Goal: Task Accomplishment & Management: Complete application form

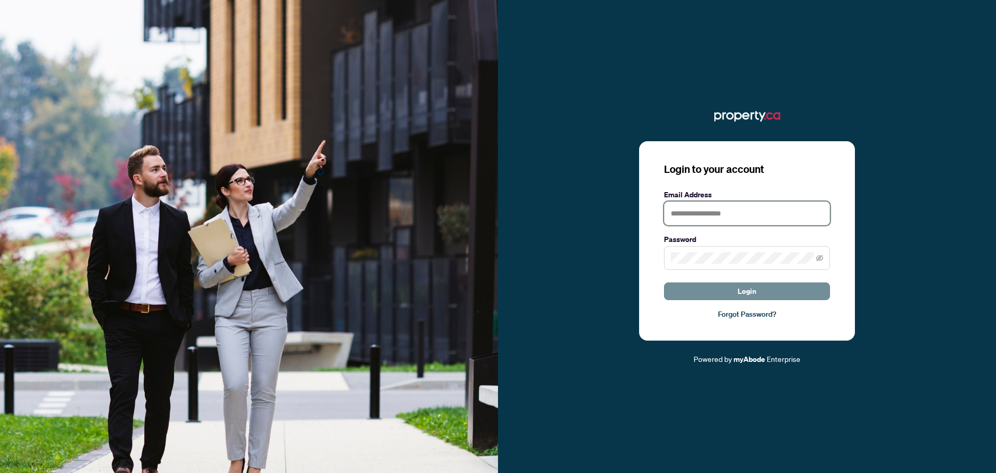
type input "**********"
click at [752, 294] on span "Login" at bounding box center [747, 291] width 19 height 17
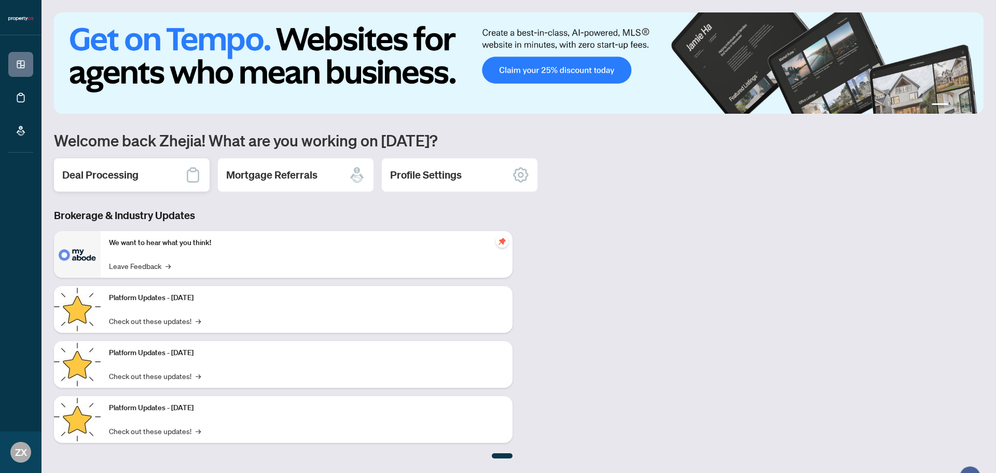
click at [108, 169] on h2 "Deal Processing" at bounding box center [100, 175] width 76 height 15
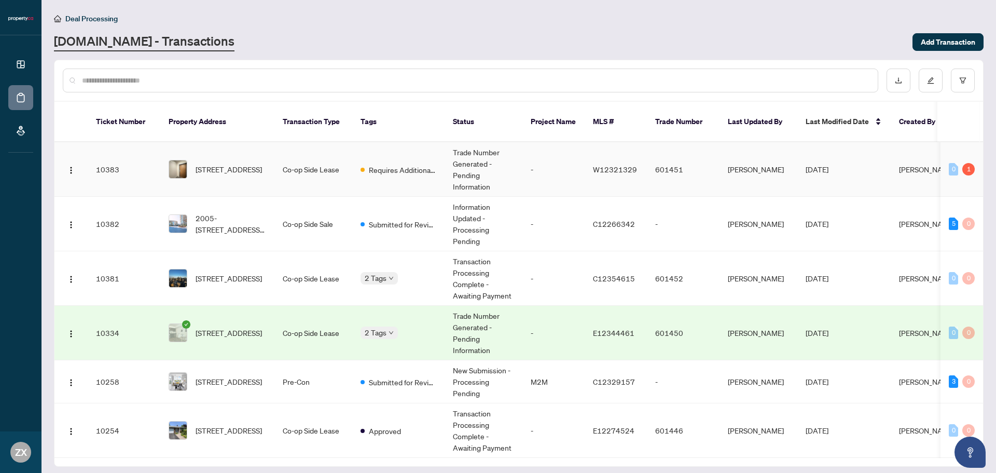
click at [495, 157] on td "Trade Number Generated - Pending Information" at bounding box center [484, 169] width 78 height 54
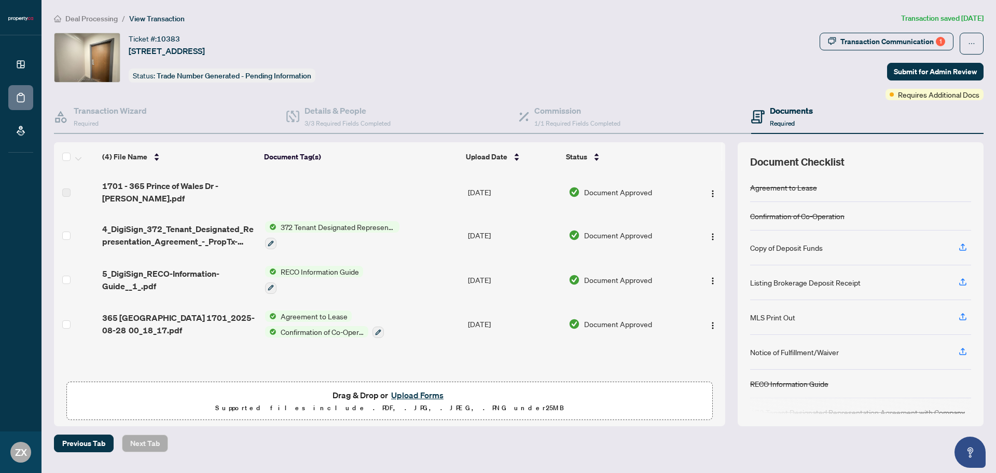
click at [403, 395] on button "Upload Forms" at bounding box center [417, 394] width 59 height 13
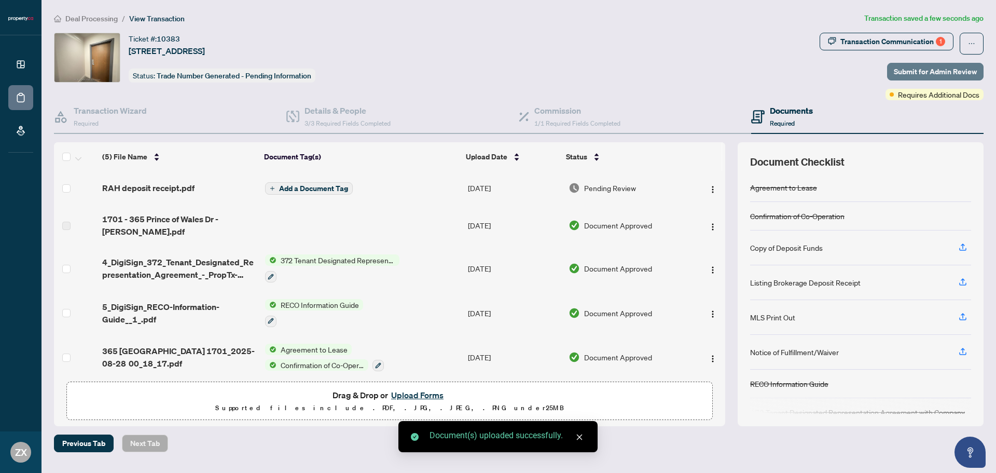
click at [938, 72] on span "Submit for Admin Review" at bounding box center [935, 71] width 83 height 17
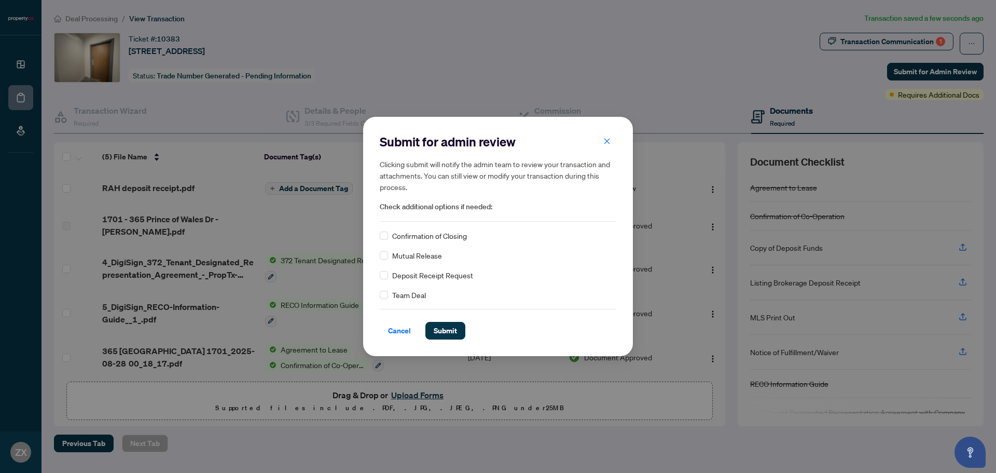
click at [439, 277] on span "Deposit Receipt Request" at bounding box center [432, 274] width 81 height 11
click at [449, 330] on span "Submit" at bounding box center [445, 330] width 23 height 17
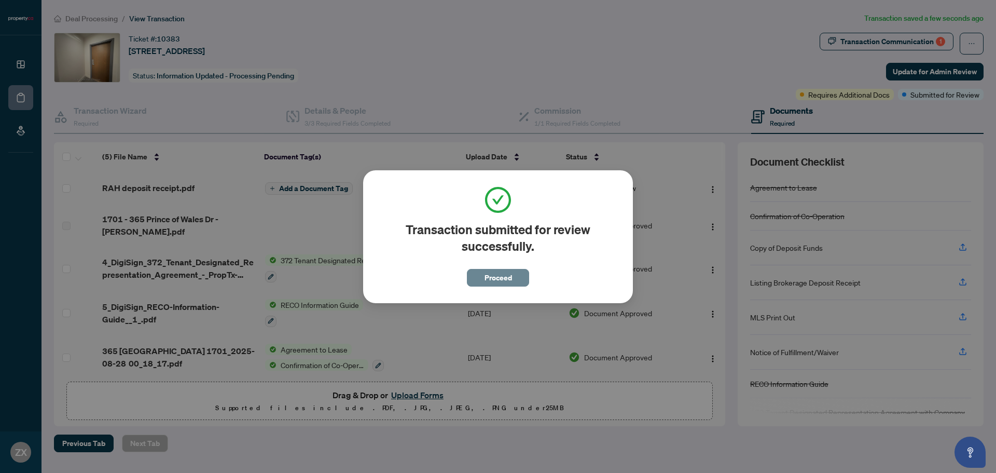
click at [489, 284] on span "Proceed" at bounding box center [497, 277] width 27 height 17
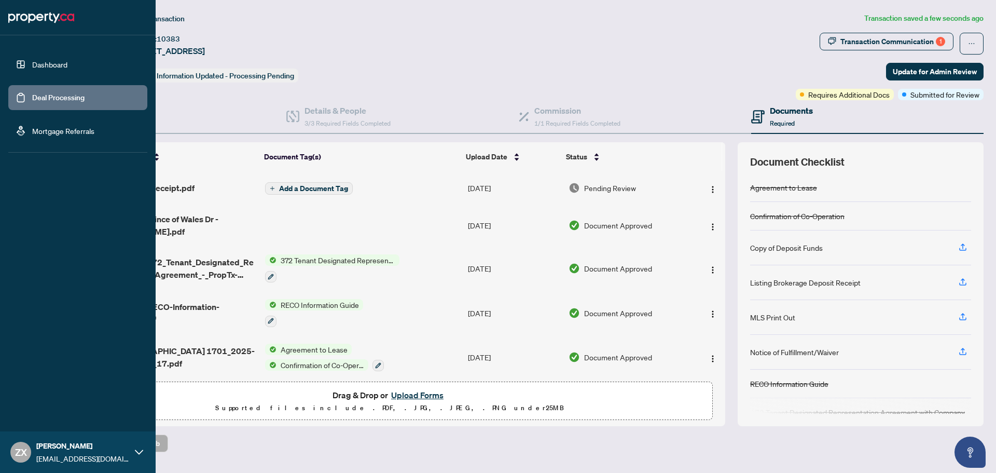
click at [32, 99] on link "Deal Processing" at bounding box center [58, 97] width 52 height 9
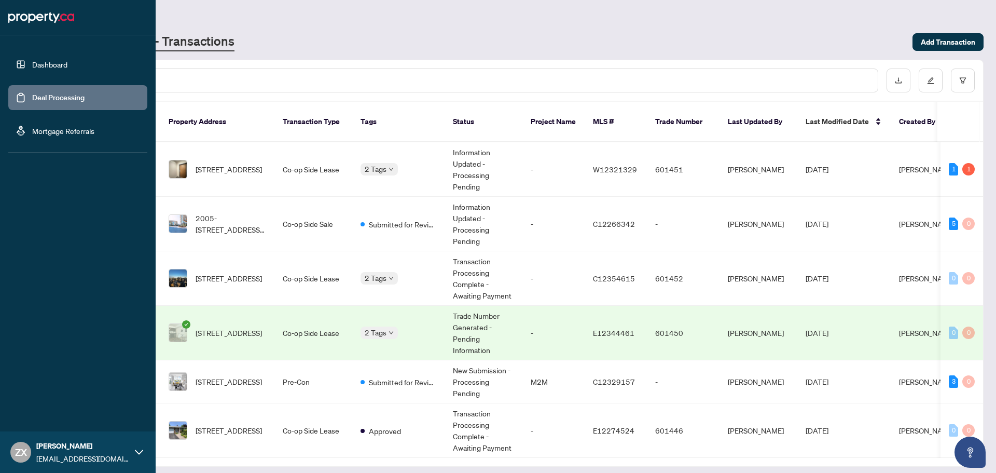
click at [62, 68] on link "Dashboard" at bounding box center [49, 64] width 35 height 9
